Goal: Transaction & Acquisition: Purchase product/service

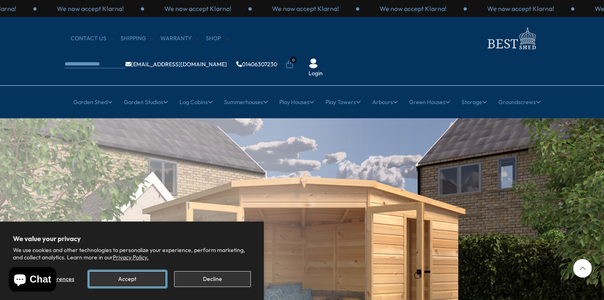
click at [152, 282] on button "Accept" at bounding box center [127, 279] width 77 height 16
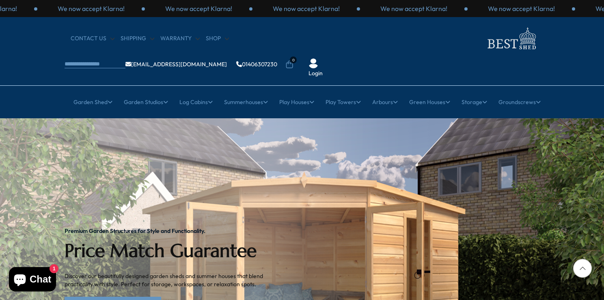
click at [583, 267] on div at bounding box center [583, 268] width 19 height 19
click at [115, 297] on link "Explore Our Collection" at bounding box center [113, 305] width 97 height 16
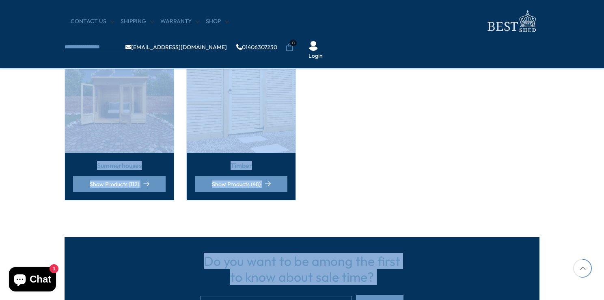
drag, startPoint x: 552, startPoint y: 208, endPoint x: 580, endPoint y: 321, distance: 116.4
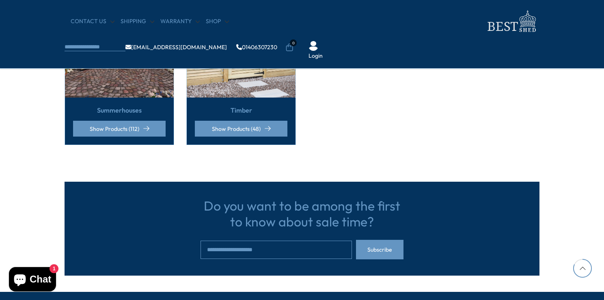
drag, startPoint x: 577, startPoint y: 82, endPoint x: 564, endPoint y: 69, distance: 18.4
drag, startPoint x: 543, startPoint y: 92, endPoint x: 533, endPoint y: 58, distance: 35.5
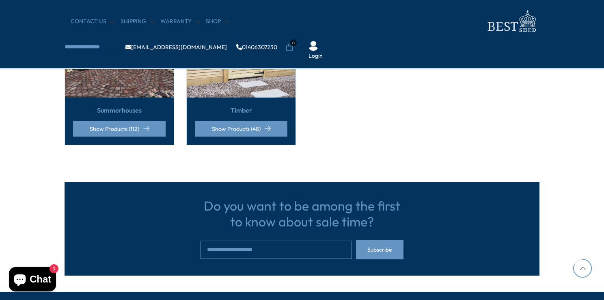
drag, startPoint x: 566, startPoint y: 102, endPoint x: 576, endPoint y: 142, distance: 41.5
click at [130, 84] on img at bounding box center [119, 43] width 109 height 109
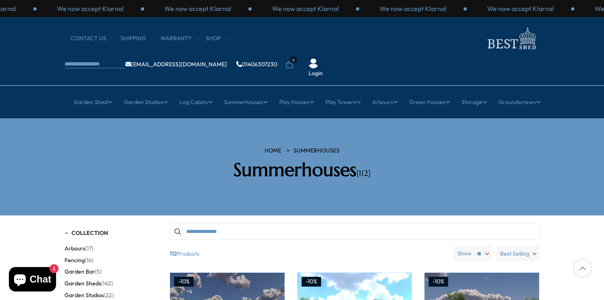
click at [590, 158] on section "HOME Summerhouses Summerhouses [112]" at bounding box center [302, 166] width 604 height 97
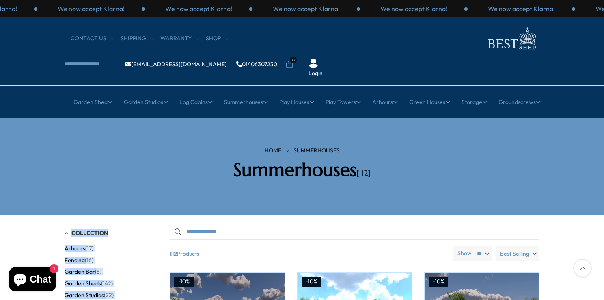
drag, startPoint x: 590, startPoint y: 158, endPoint x: 590, endPoint y: 200, distance: 42.7
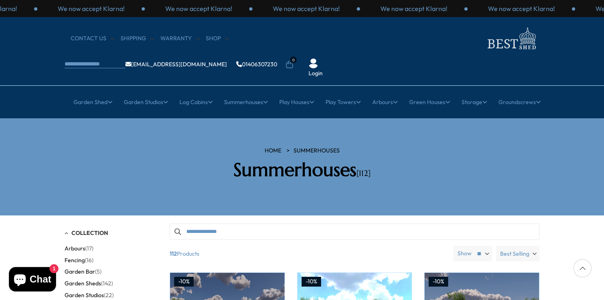
click at [583, 266] on div at bounding box center [583, 268] width 19 height 19
click at [583, 267] on div at bounding box center [583, 268] width 19 height 19
drag, startPoint x: 565, startPoint y: 173, endPoint x: 557, endPoint y: 139, distance: 35.0
click at [557, 139] on section "HOME Summerhouses Summerhouses [112]" at bounding box center [302, 166] width 604 height 97
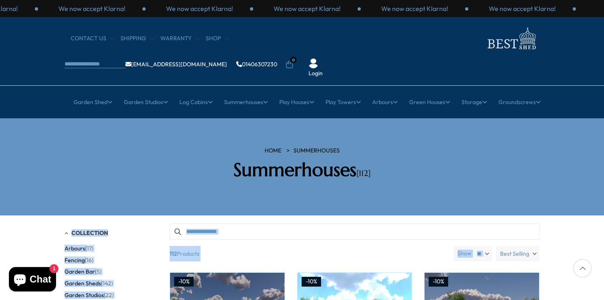
drag, startPoint x: 589, startPoint y: 231, endPoint x: 577, endPoint y: 184, distance: 48.2
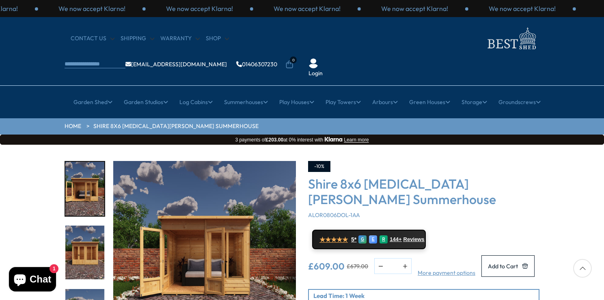
click at [79, 235] on img "2 / 9" at bounding box center [84, 252] width 39 height 54
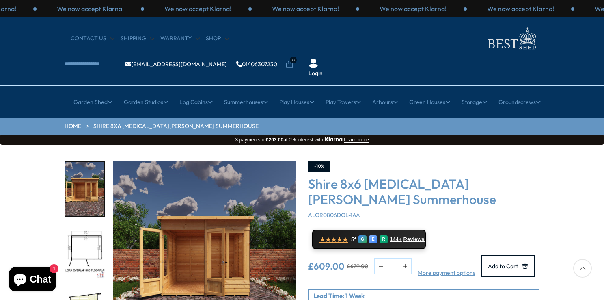
click at [93, 230] on img "5 / 9" at bounding box center [84, 252] width 39 height 54
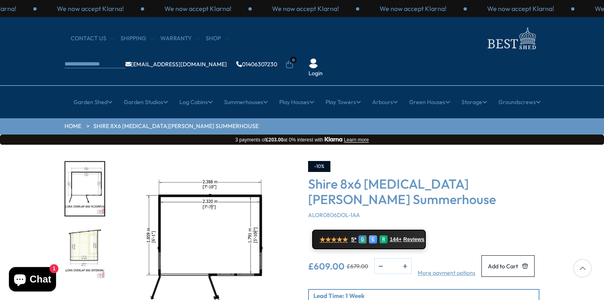
click at [93, 230] on img "6 / 9" at bounding box center [84, 252] width 39 height 54
click at [94, 228] on img "6 / 9" at bounding box center [84, 252] width 39 height 54
